Goal: Check status: Check status

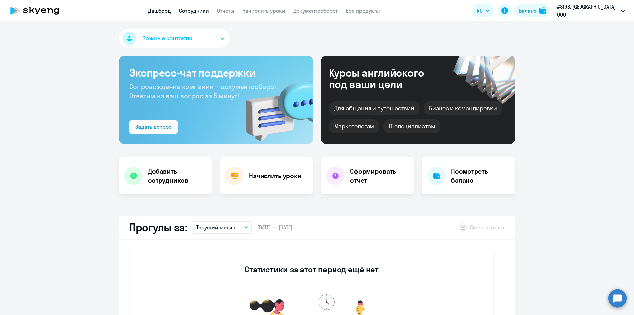
click at [203, 11] on link "Сотрудники" at bounding box center [194, 10] width 30 height 7
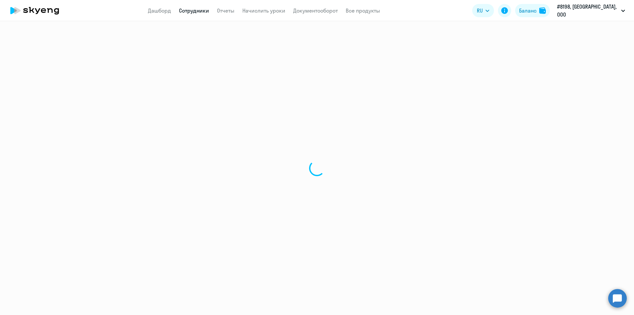
select select "30"
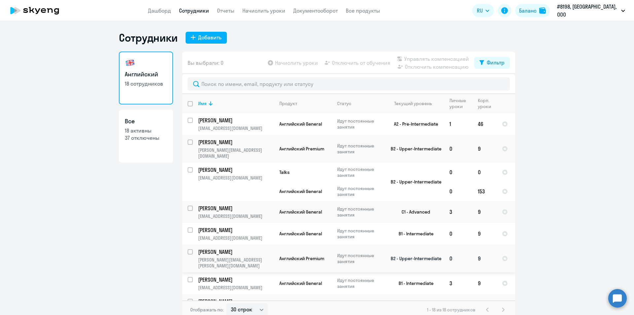
click at [229, 257] on p "[PERSON_NAME][EMAIL_ADDRESS][PERSON_NAME][DOMAIN_NAME]" at bounding box center [236, 263] width 76 height 12
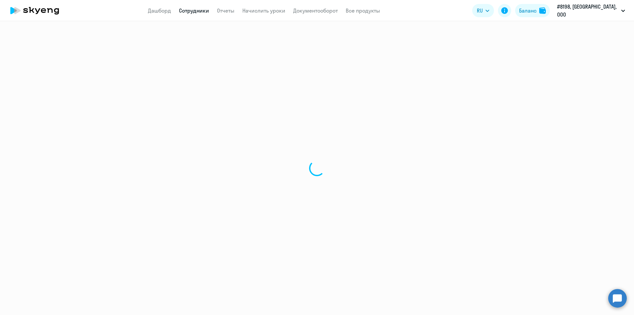
select select "english"
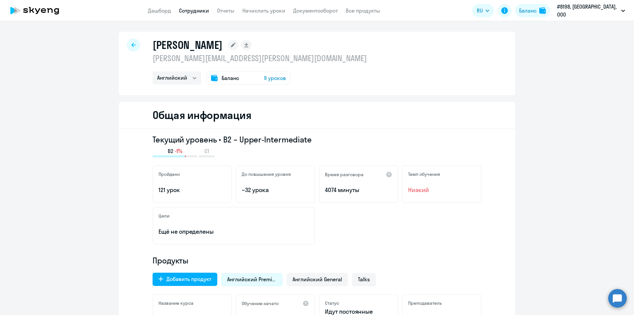
click at [222, 80] on span "Баланс" at bounding box center [231, 78] width 18 height 8
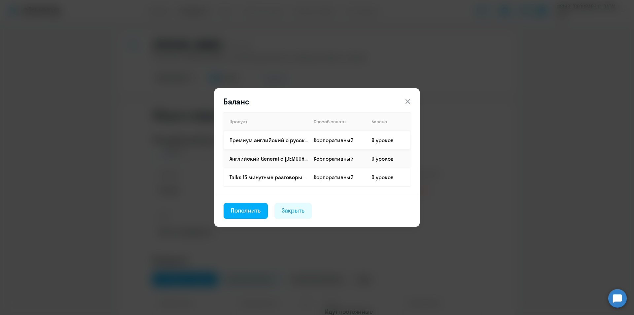
drag, startPoint x: 360, startPoint y: 129, endPoint x: 400, endPoint y: 148, distance: 44.0
click at [400, 148] on table "Продукт Способ оплаты Баланс Премиум [DEMOGRAPHIC_DATA] с русскоговорящим препо…" at bounding box center [317, 149] width 187 height 75
click at [464, 161] on div "Баланс Продукт Способ оплаты Баланс Премиум [DEMOGRAPHIC_DATA] с русскоговорящи…" at bounding box center [317, 157] width 320 height 185
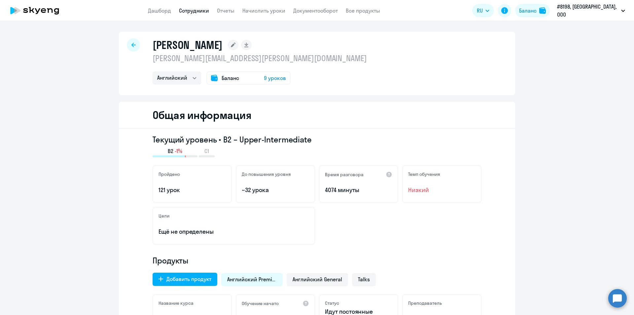
click at [270, 76] on span "9 уроков" at bounding box center [275, 78] width 22 height 8
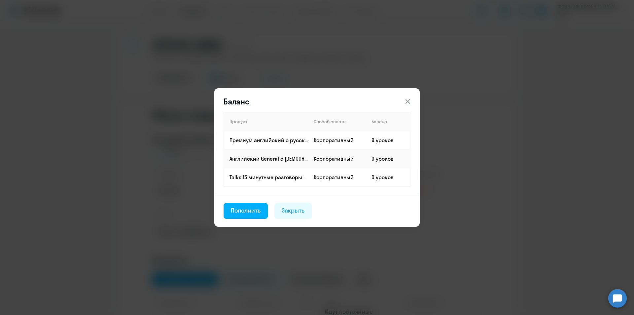
click at [407, 98] on icon at bounding box center [408, 101] width 8 height 8
